Goal: Transaction & Acquisition: Obtain resource

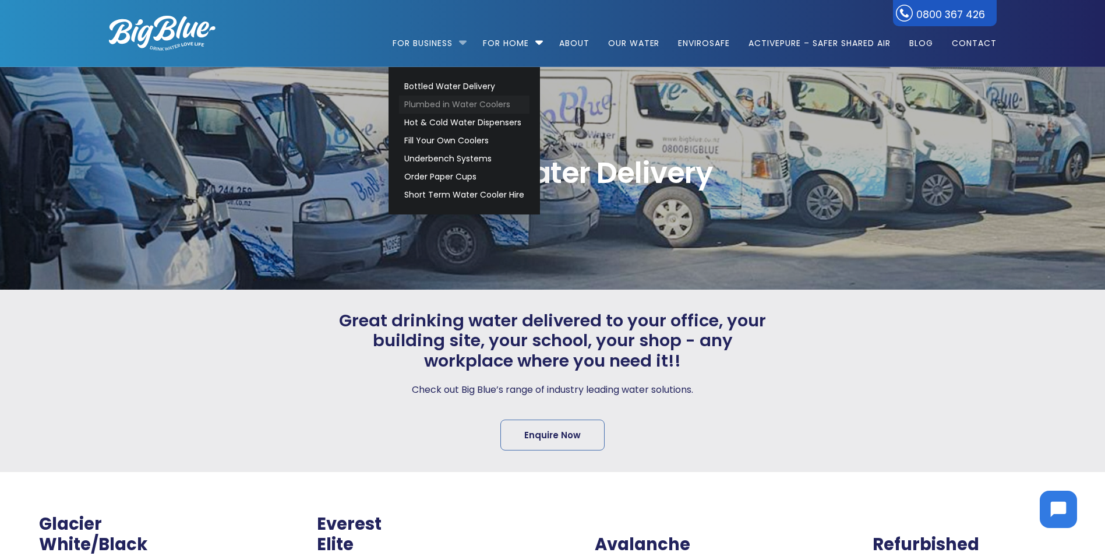
click at [475, 104] on link "Plumbed in Water Coolers" at bounding box center [464, 105] width 131 height 18
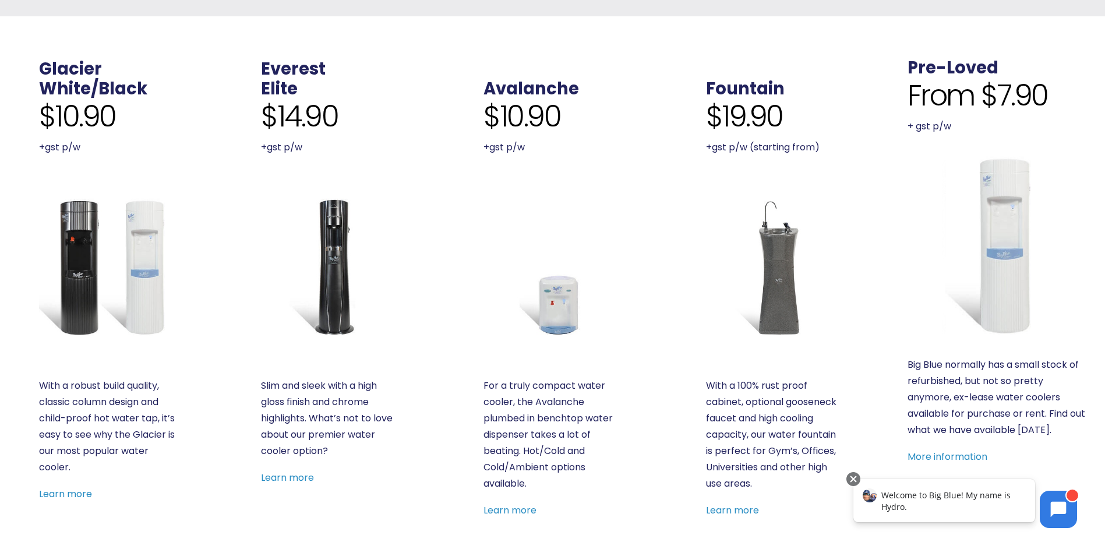
scroll to position [408, 0]
drag, startPoint x: 1063, startPoint y: 107, endPoint x: 983, endPoint y: 105, distance: 79.9
click at [983, 105] on div "From $7.90 + gst p/w" at bounding box center [998, 107] width 180 height 57
click at [983, 105] on span "From $7.90" at bounding box center [978, 96] width 140 height 35
drag, startPoint x: 986, startPoint y: 101, endPoint x: 1057, endPoint y: 101, distance: 71.1
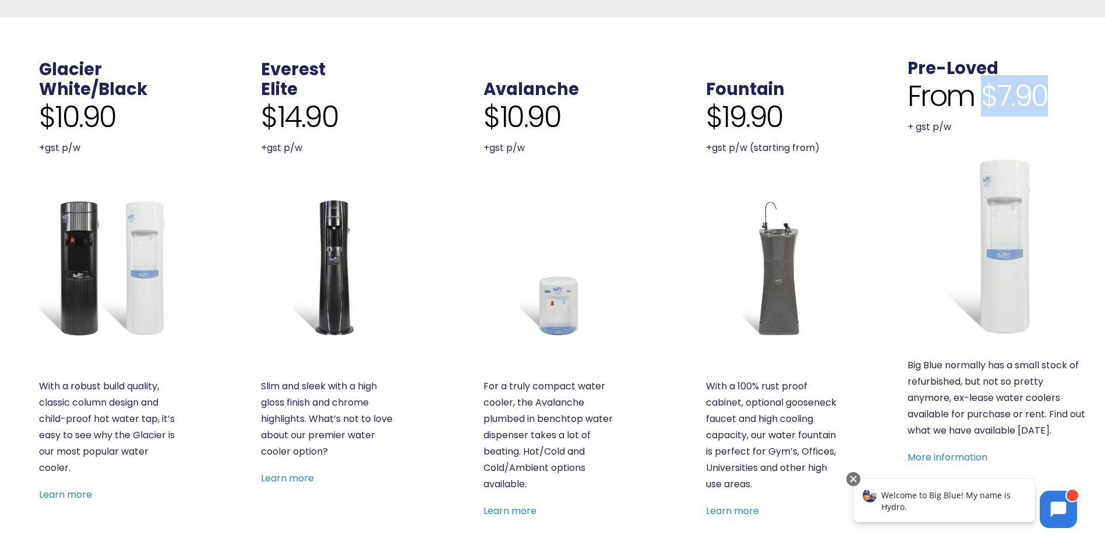
click at [1057, 101] on div "From $7.90 + gst p/w" at bounding box center [998, 107] width 180 height 57
drag, startPoint x: 1057, startPoint y: 101, endPoint x: 1043, endPoint y: 105, distance: 14.7
click at [1043, 105] on span "From $7.90" at bounding box center [978, 96] width 140 height 35
click at [1005, 226] on img at bounding box center [998, 246] width 180 height 180
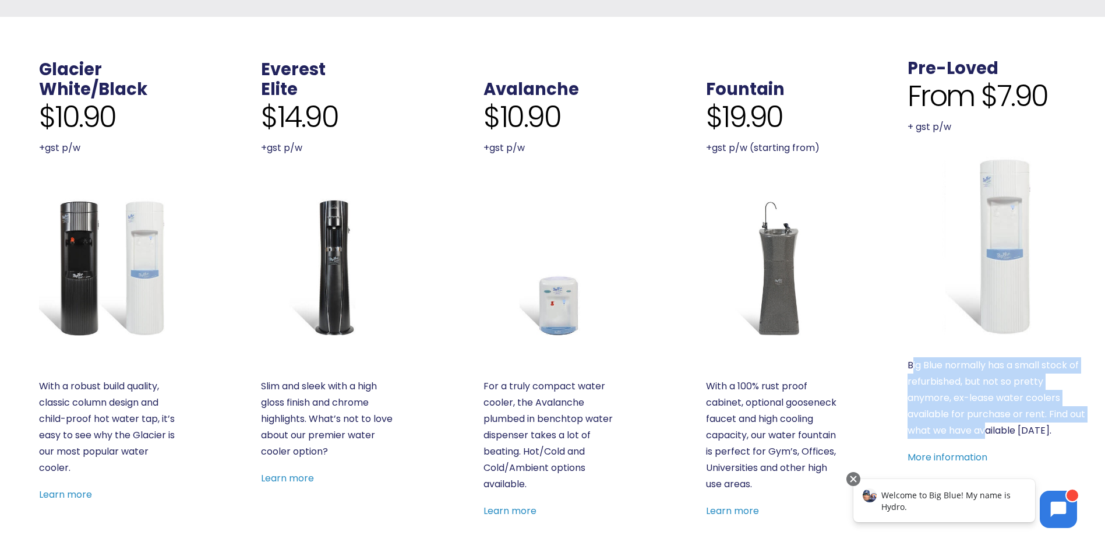
drag, startPoint x: 913, startPoint y: 367, endPoint x: 984, endPoint y: 428, distance: 94.2
click at [984, 428] on p "Big Blue normally has a small stock of refurbished, but not so pretty anymore, …" at bounding box center [998, 398] width 180 height 82
drag, startPoint x: 984, startPoint y: 428, endPoint x: 964, endPoint y: 452, distance: 31.0
click at [964, 452] on link "More information" at bounding box center [948, 456] width 80 height 13
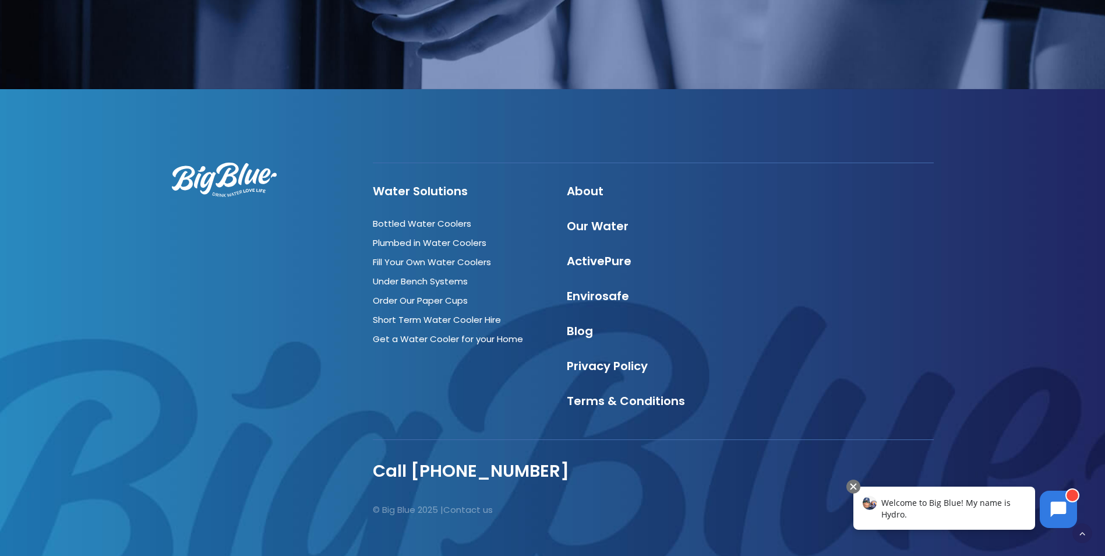
scroll to position [1282, 0]
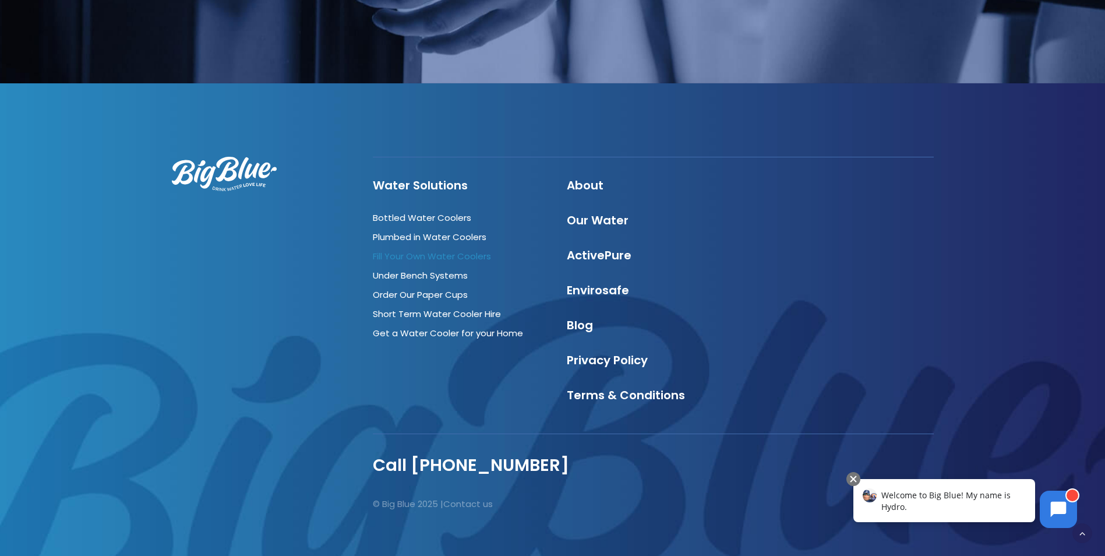
click at [460, 258] on link "Fill Your Own Water Coolers" at bounding box center [432, 256] width 118 height 12
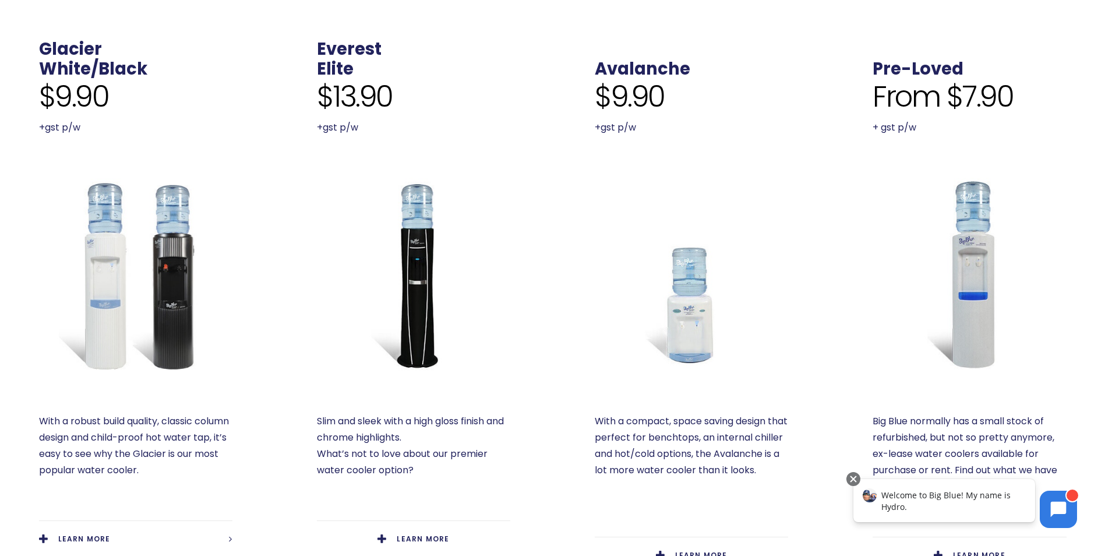
scroll to position [466, 0]
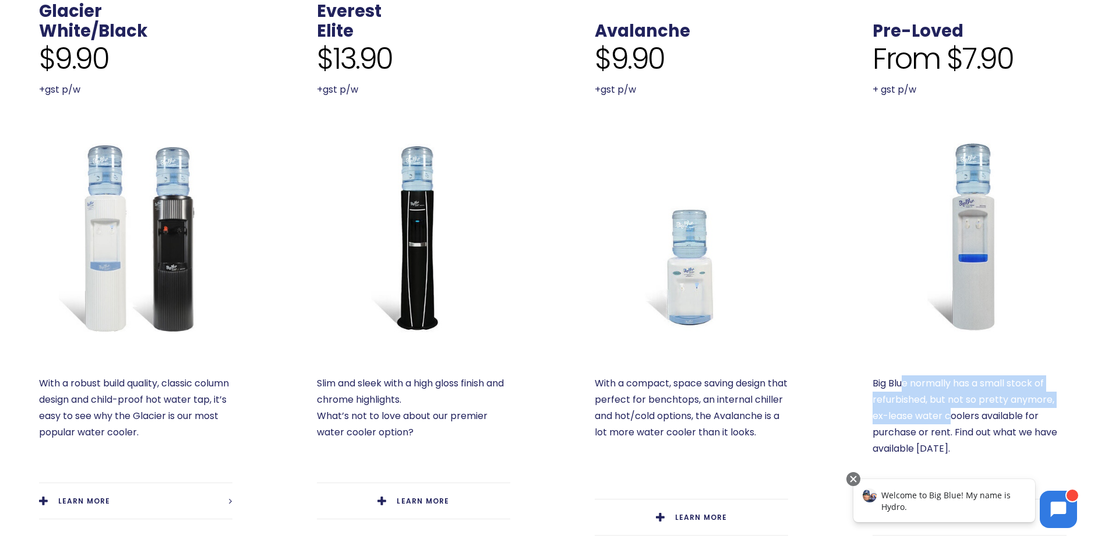
drag, startPoint x: 907, startPoint y: 387, endPoint x: 950, endPoint y: 418, distance: 53.2
click at [950, 418] on p "Big Blue normally has a small stock of refurbished, but not so pretty anymore, …" at bounding box center [969, 416] width 193 height 82
click at [161, 275] on img at bounding box center [135, 236] width 193 height 193
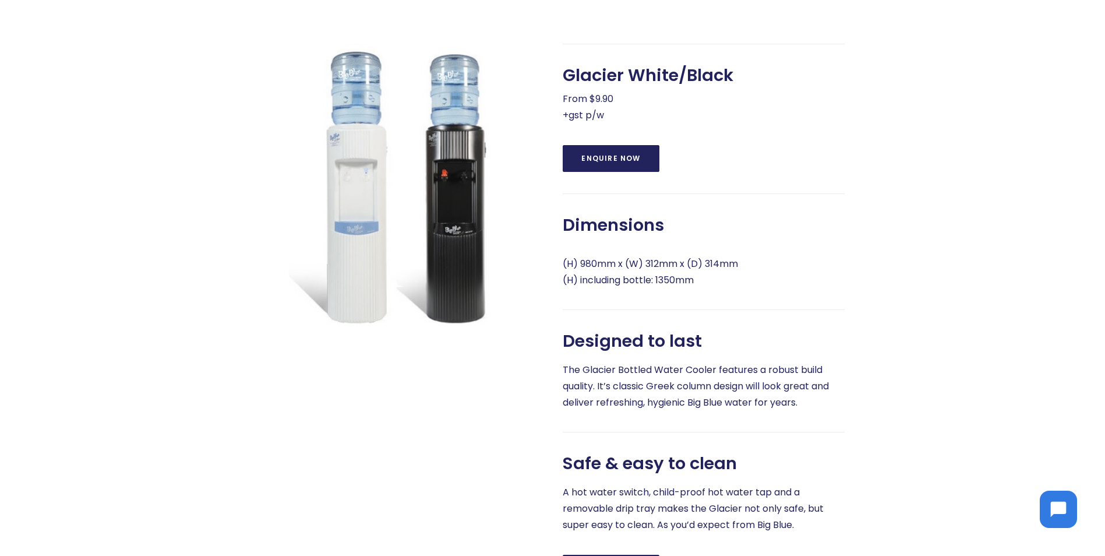
scroll to position [758, 0]
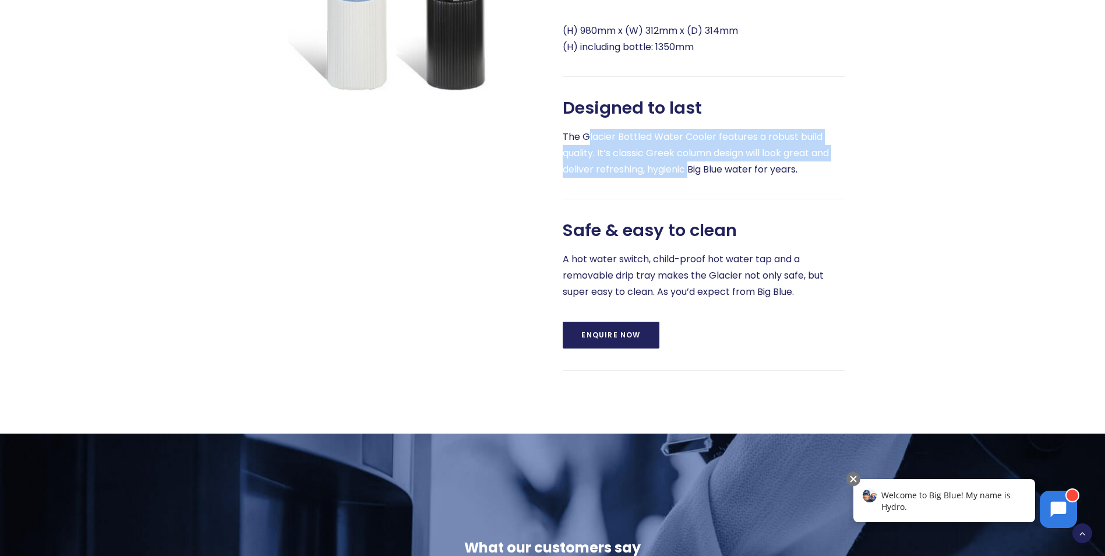
drag, startPoint x: 590, startPoint y: 140, endPoint x: 693, endPoint y: 165, distance: 106.1
click at [693, 165] on p "The Glacier Bottled Water Cooler features a robust build quality. It’s classic …" at bounding box center [704, 153] width 282 height 49
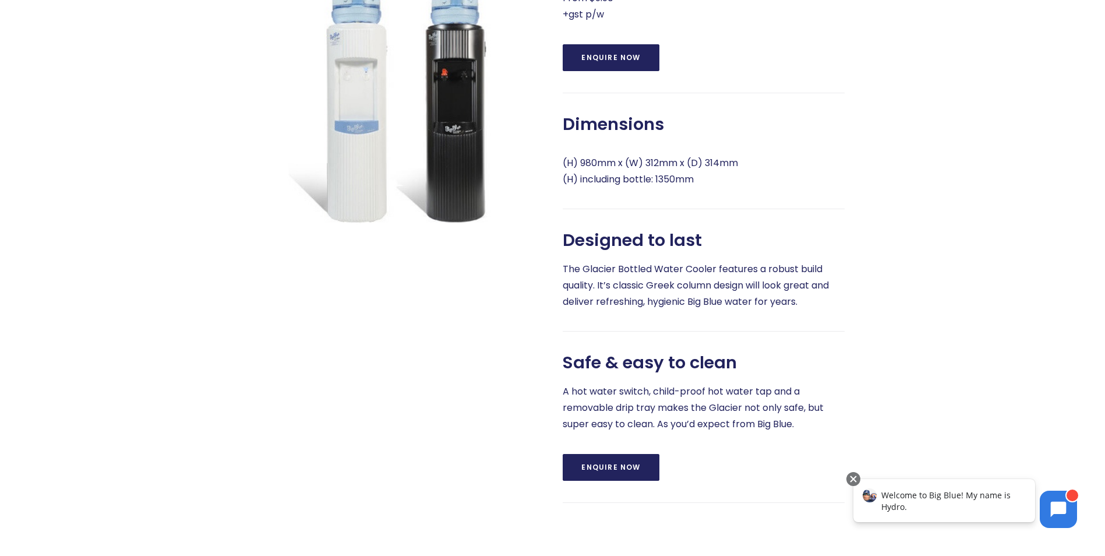
scroll to position [641, 0]
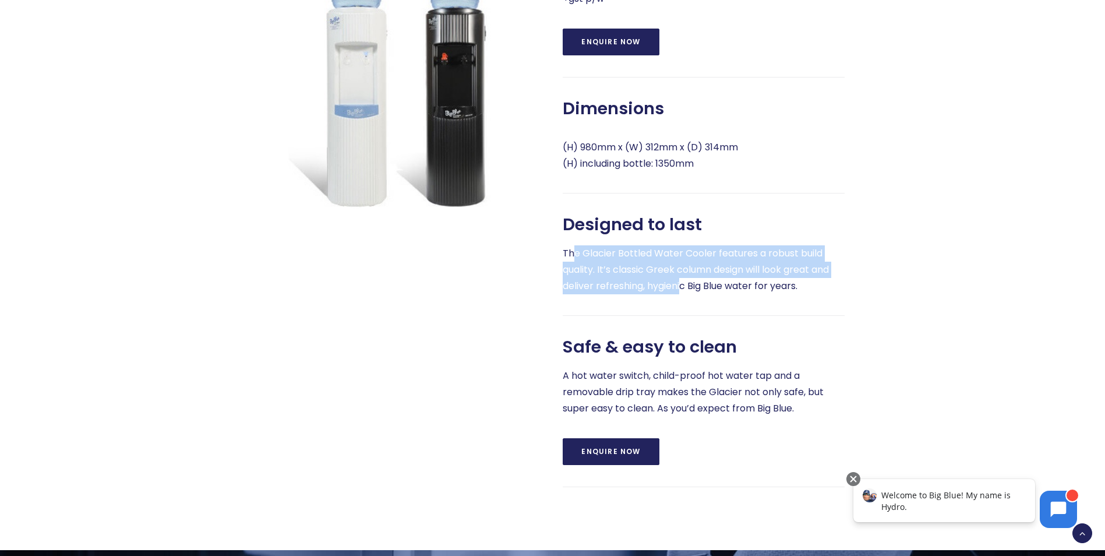
drag, startPoint x: 576, startPoint y: 260, endPoint x: 681, endPoint y: 284, distance: 108.1
click at [681, 284] on p "The Glacier Bottled Water Cooler features a robust build quality. It’s classic …" at bounding box center [704, 269] width 282 height 49
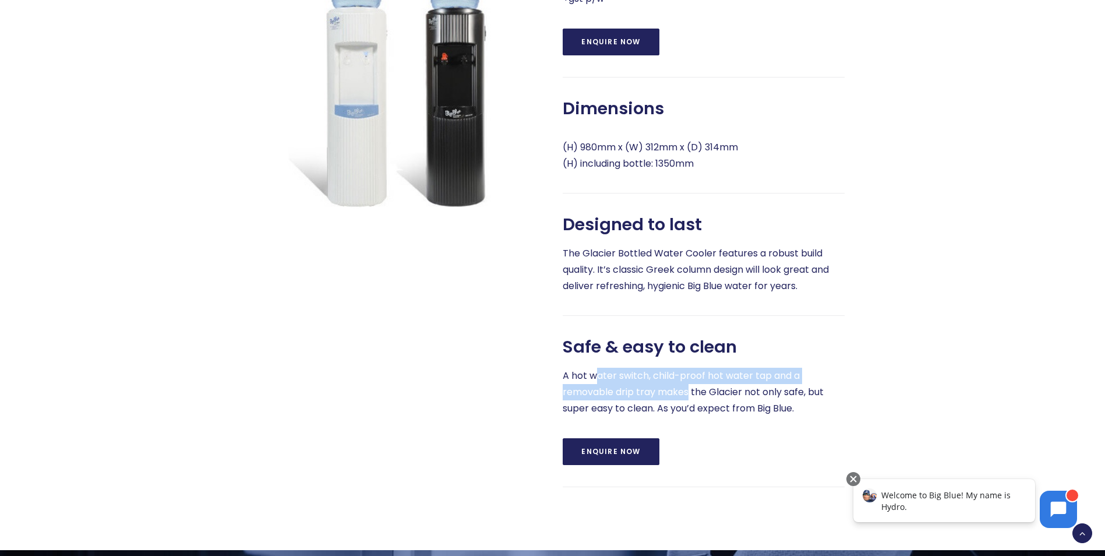
drag, startPoint x: 596, startPoint y: 373, endPoint x: 690, endPoint y: 394, distance: 96.3
click at [690, 394] on p "A hot water switch, child-proof hot water tap and a removable drip tray makes t…" at bounding box center [704, 392] width 282 height 49
drag, startPoint x: 690, startPoint y: 394, endPoint x: 662, endPoint y: 401, distance: 28.7
click at [663, 401] on p "A hot water switch, child-proof hot water tap and a removable drip tray makes t…" at bounding box center [704, 392] width 282 height 49
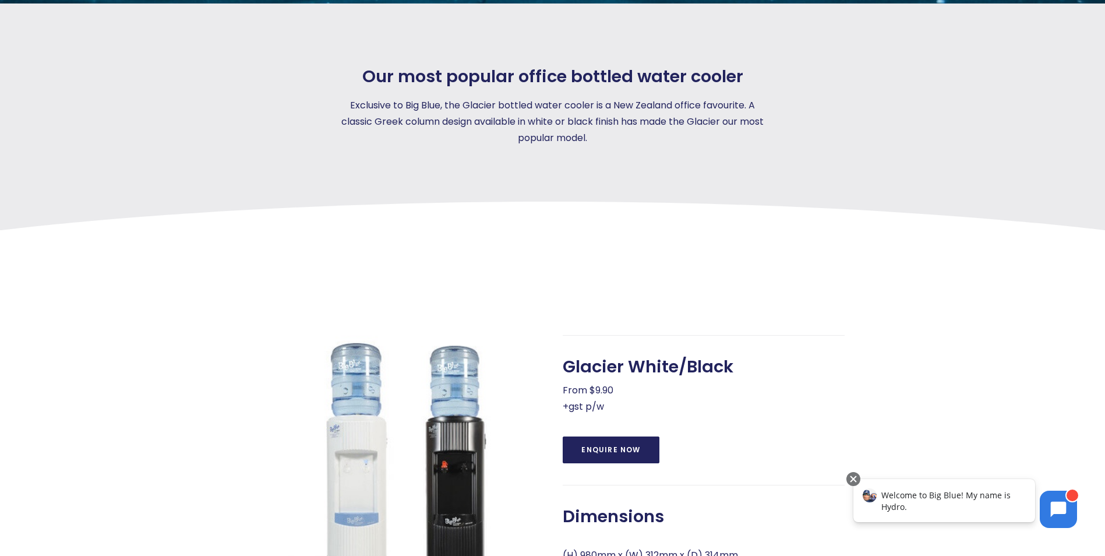
scroll to position [350, 0]
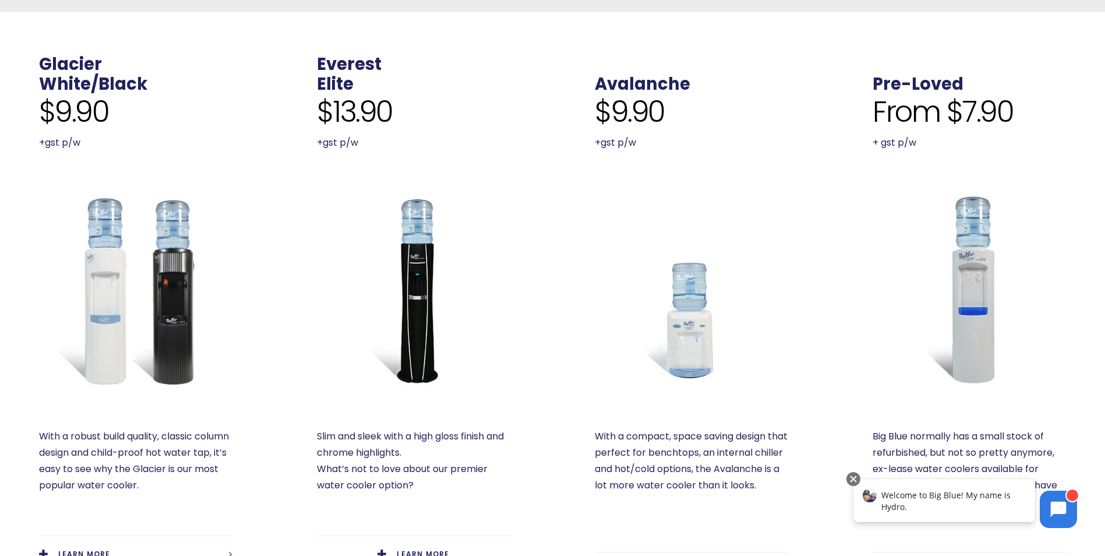
scroll to position [466, 0]
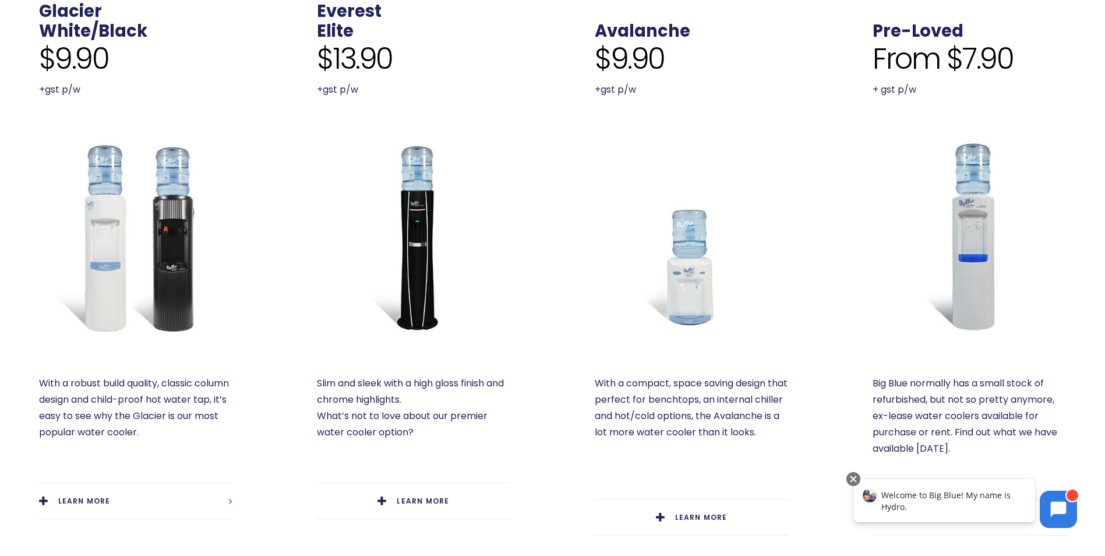
click at [1002, 268] on img at bounding box center [969, 236] width 193 height 193
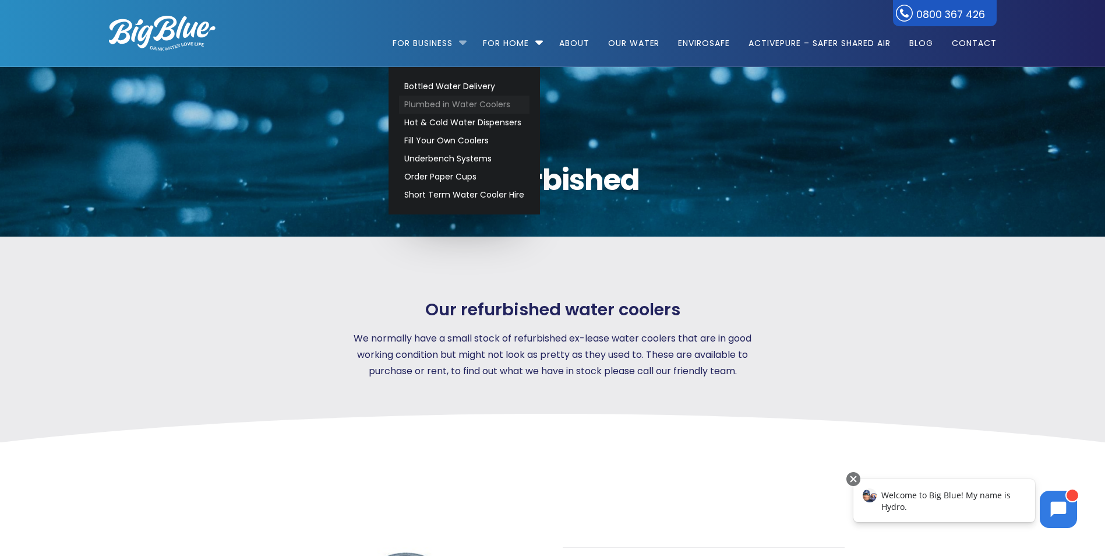
click at [465, 107] on link "Plumbed in Water Coolers" at bounding box center [464, 105] width 131 height 18
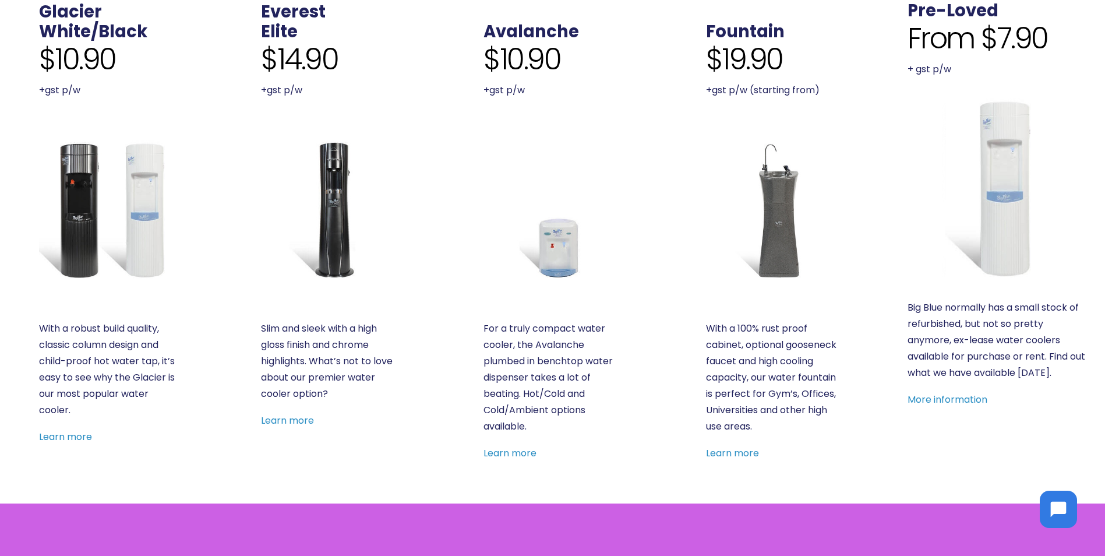
scroll to position [466, 0]
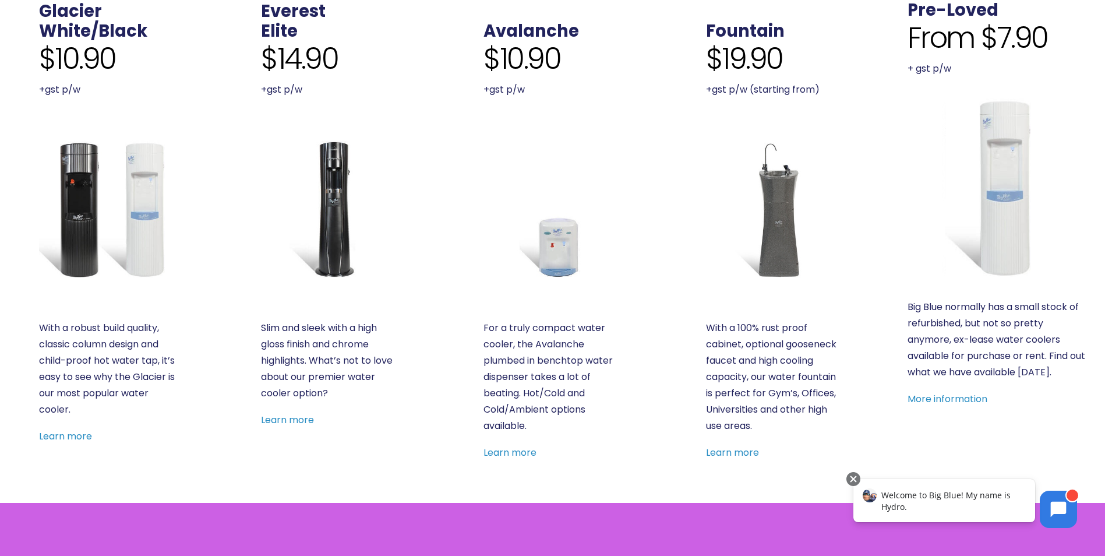
click at [1014, 183] on img at bounding box center [998, 188] width 180 height 180
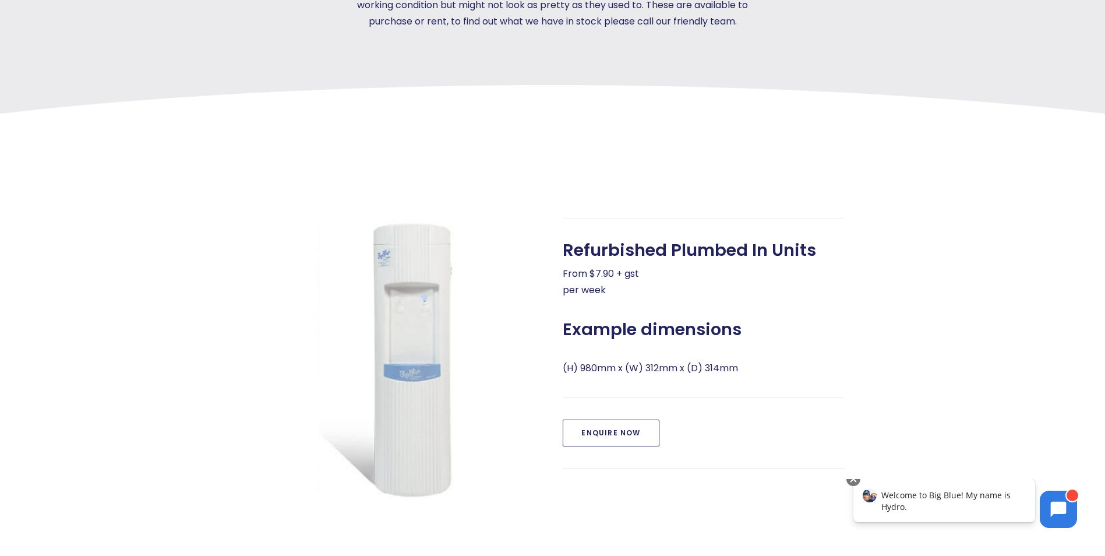
click at [616, 426] on link "Enquire Now" at bounding box center [611, 433] width 96 height 27
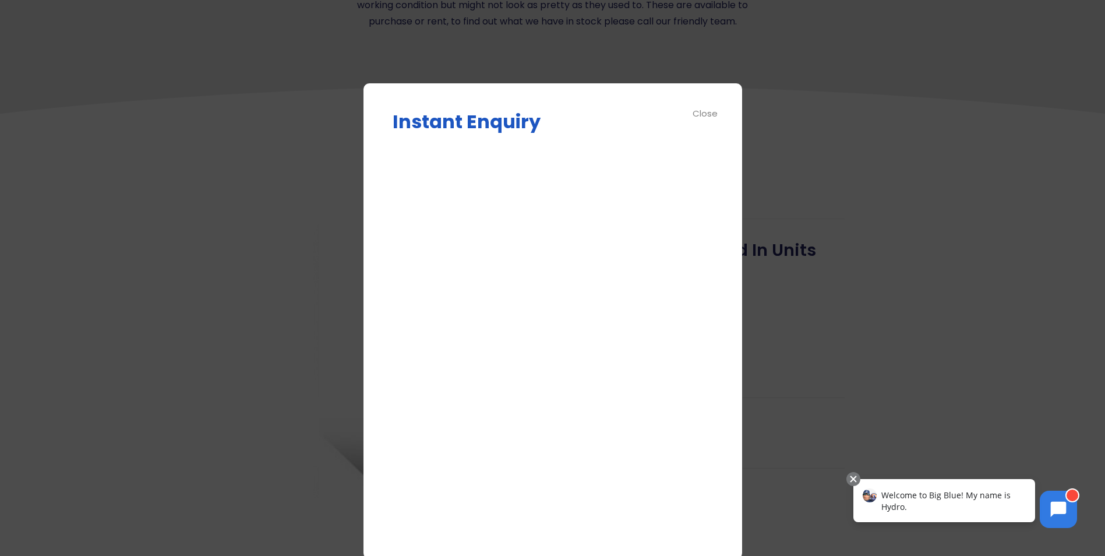
click at [704, 115] on div "Close" at bounding box center [706, 113] width 26 height 13
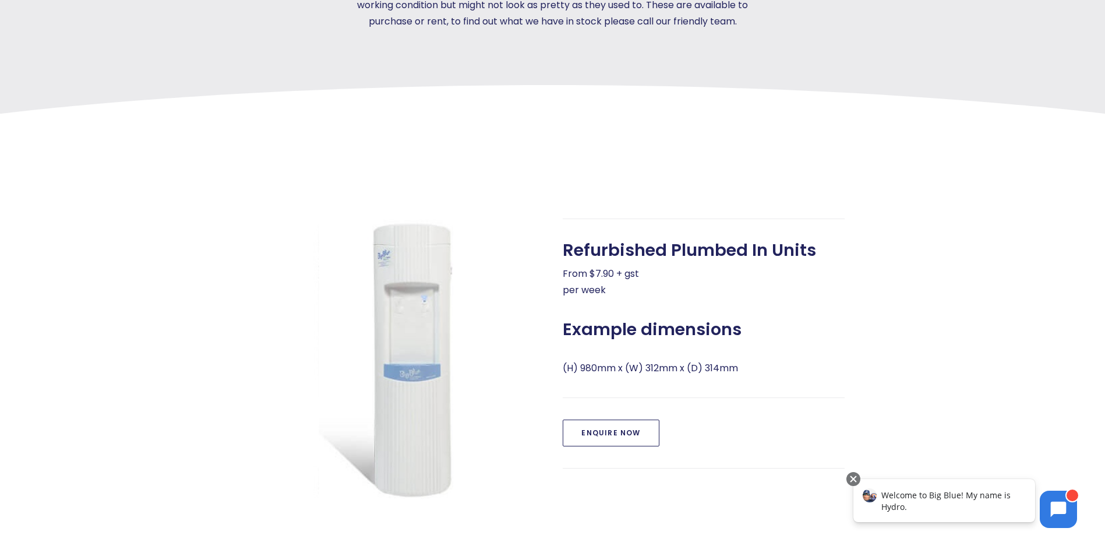
click at [626, 442] on link "Enquire Now" at bounding box center [611, 433] width 96 height 27
